Goal: Download file/media

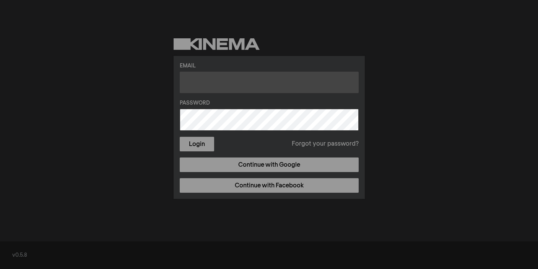
click at [234, 83] on input "text" at bounding box center [269, 82] width 179 height 21
type input "[EMAIL_ADDRESS][DOMAIN_NAME]"
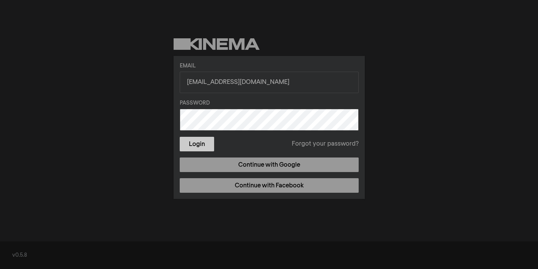
click at [196, 144] on button "Login" at bounding box center [197, 144] width 34 height 15
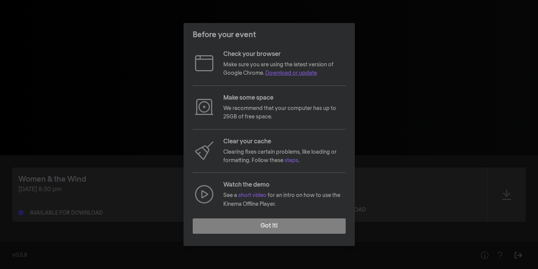
click at [286, 74] on link "Download or update" at bounding box center [292, 72] width 52 height 5
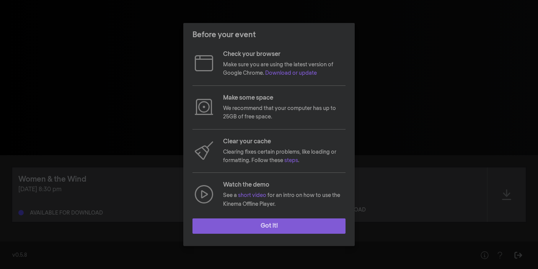
click at [269, 228] on button "Got it!" at bounding box center [269, 225] width 153 height 15
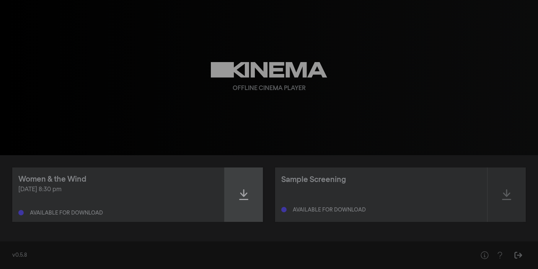
click at [245, 190] on icon at bounding box center [243, 194] width 9 height 12
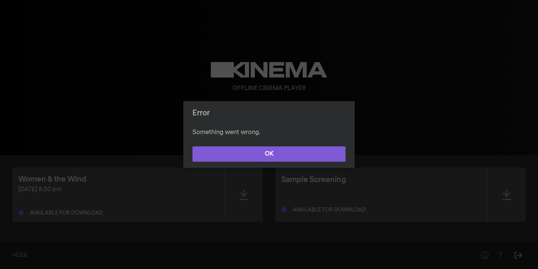
click at [277, 156] on button "OK" at bounding box center [269, 153] width 153 height 15
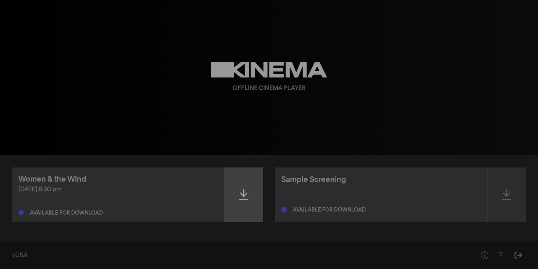
click at [244, 191] on icon at bounding box center [243, 194] width 9 height 11
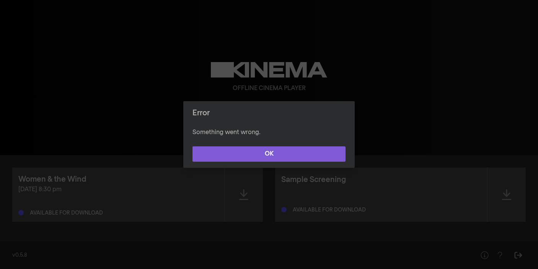
click at [264, 155] on button "OK" at bounding box center [269, 153] width 153 height 15
